Goal: Information Seeking & Learning: Learn about a topic

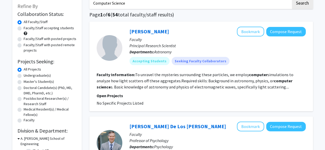
scroll to position [31, 0]
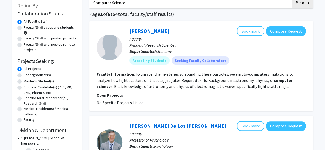
click at [38, 33] on div "Faculty/Staff accepting students" at bounding box center [46, 30] width 59 height 11
click at [34, 29] on label "Faculty/Staff accepting students" at bounding box center [49, 27] width 50 height 5
click at [27, 28] on input "Faculty/Staff accepting students" at bounding box center [25, 26] width 3 height 3
radio input "true"
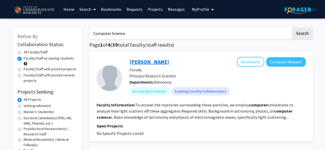
click at [155, 59] on link "[PERSON_NAME]" at bounding box center [149, 62] width 40 height 6
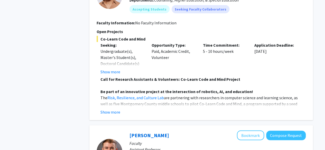
scroll to position [662, 0]
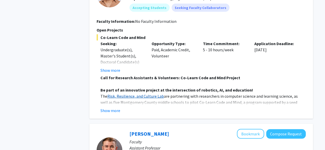
click at [128, 94] on link "Risk, Resilience, and Culture Lab" at bounding box center [135, 96] width 56 height 5
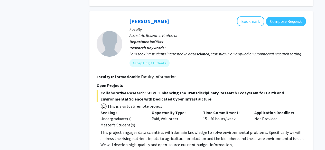
scroll to position [937, 0]
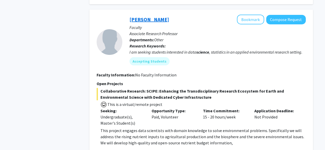
click at [144, 16] on link "Dong Liang" at bounding box center [149, 19] width 40 height 6
click at [144, 16] on link "[PERSON_NAME]" at bounding box center [149, 19] width 40 height 6
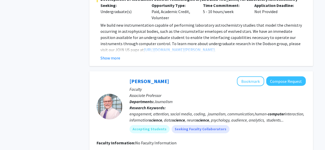
scroll to position [1547, 0]
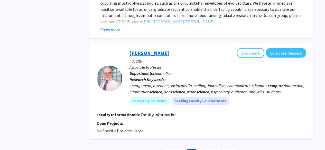
click at [142, 50] on link "Ronald Yaros" at bounding box center [149, 53] width 40 height 6
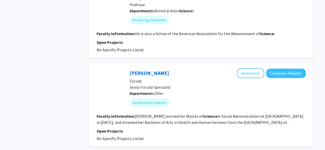
scroll to position [1332, 0]
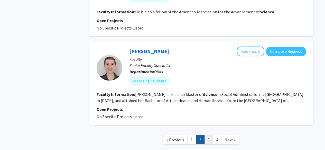
click at [206, 135] on link "3" at bounding box center [208, 139] width 9 height 9
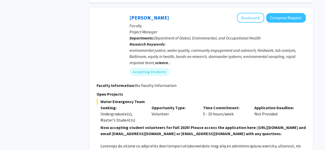
scroll to position [1147, 0]
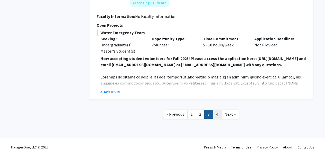
click at [217, 110] on link "4" at bounding box center [216, 114] width 9 height 9
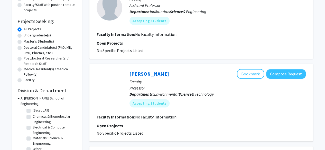
scroll to position [71, 0]
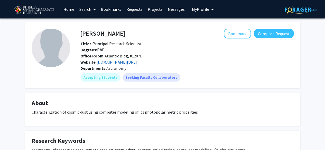
click at [126, 61] on link "[DOMAIN_NAME][URL]" at bounding box center [116, 62] width 40 height 5
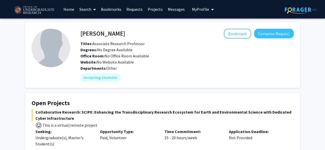
click at [99, 33] on h4 "[PERSON_NAME]" at bounding box center [102, 33] width 45 height 9
copy h4 "[PERSON_NAME]"
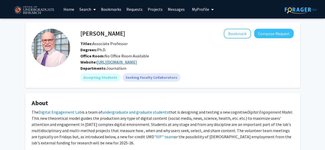
click at [137, 63] on link "https://www.digitalengagementlab.org" at bounding box center [116, 62] width 40 height 5
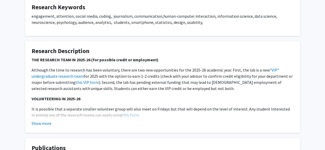
scroll to position [165, 0]
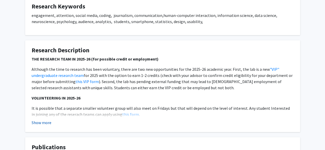
click at [50, 123] on button "Show more" at bounding box center [42, 123] width 20 height 6
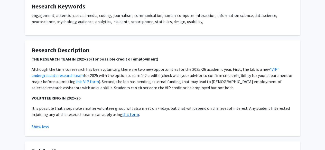
click at [122, 115] on link "this form" at bounding box center [130, 114] width 17 height 5
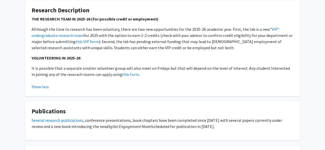
scroll to position [205, 0]
click at [122, 74] on link "this form" at bounding box center [130, 74] width 17 height 5
